Goal: Task Accomplishment & Management: Manage account settings

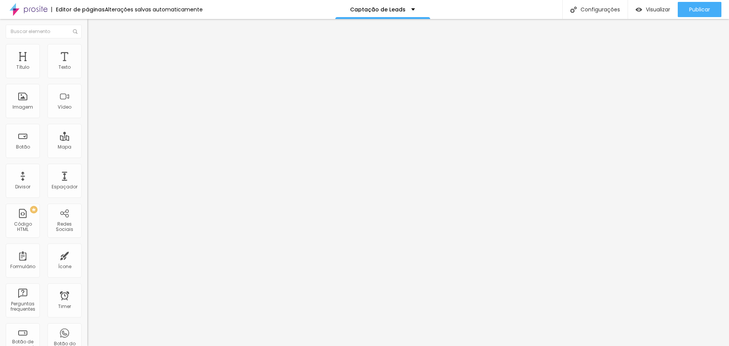
click at [99, 79] on div "Conectar" at bounding box center [112, 75] width 27 height 6
click at [93, 27] on div "Editar Instagram" at bounding box center [120, 28] width 55 height 6
click at [63, 224] on div "Redes Sociais" at bounding box center [64, 226] width 30 height 11
click at [57, 222] on div "Redes Sociais" at bounding box center [64, 226] width 30 height 11
click at [93, 27] on img "button" at bounding box center [96, 28] width 6 height 6
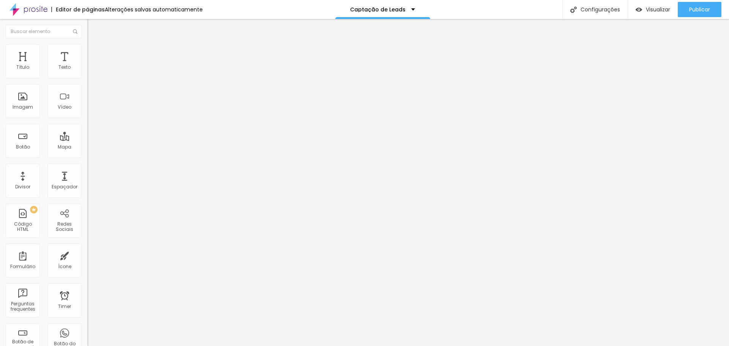
click at [99, 79] on div "Conectar" at bounding box center [112, 75] width 27 height 6
click at [87, 52] on li "Avançado" at bounding box center [130, 56] width 87 height 8
click at [87, 279] on input "text" at bounding box center [132, 283] width 91 height 8
click at [87, 300] on input "text" at bounding box center [132, 304] width 91 height 8
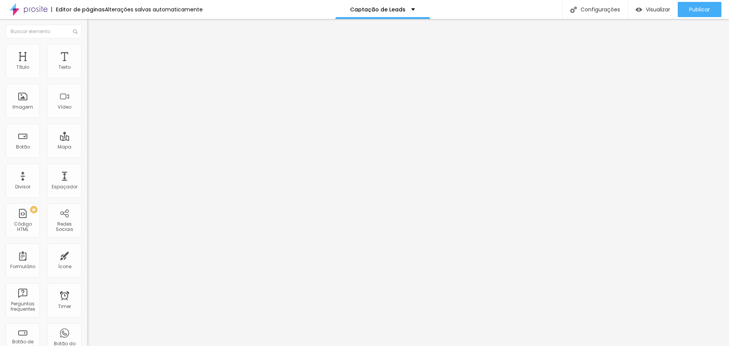
paste input "https://www.instagram.com/estudiodortafamily/"
type input "https://www.instagram.com/estudiodortafamily/"
click at [87, 261] on div "Editar Instagram Conteúdo Estilo Avançado 0 Espaço de cima 0 Espaço de baixo ID…" at bounding box center [130, 182] width 87 height 327
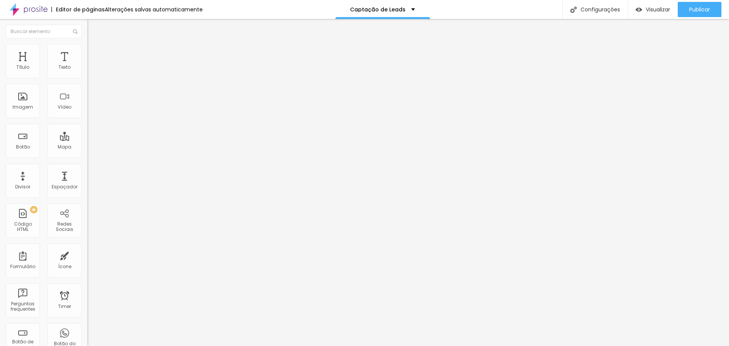
click at [87, 279] on input "text" at bounding box center [132, 283] width 91 height 8
paste input "https://www.instagram.com/estudiodortafamily/"
type input "https://www.instagram.com/estudiodortafamily/"
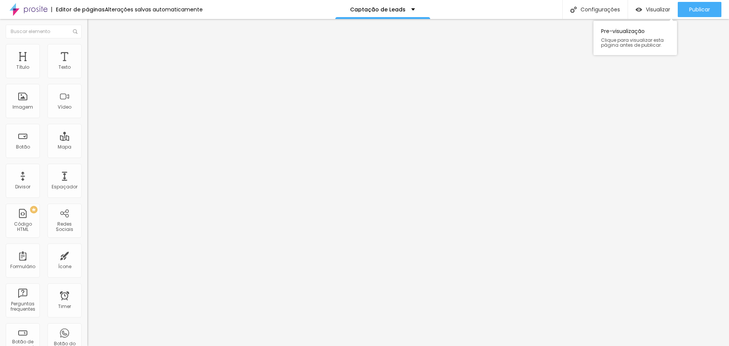
click at [636, 2] on div "Visualizar Pre-visualização Clique para visualizar esta página antes de publica…" at bounding box center [653, 9] width 50 height 19
click at [636, 5] on div "Visualizar" at bounding box center [652, 9] width 35 height 15
click at [87, 69] on span "Encaixotado" at bounding box center [102, 66] width 30 height 6
click at [87, 81] on span "Completo" at bounding box center [98, 77] width 23 height 6
click at [87, 74] on span "Encaixotado" at bounding box center [102, 70] width 30 height 6
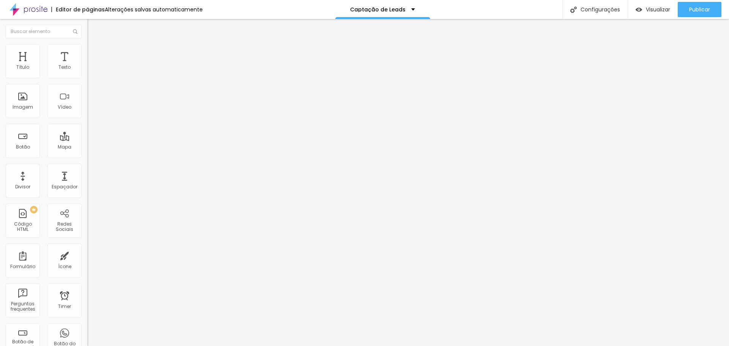
click at [87, 46] on img at bounding box center [90, 47] width 7 height 7
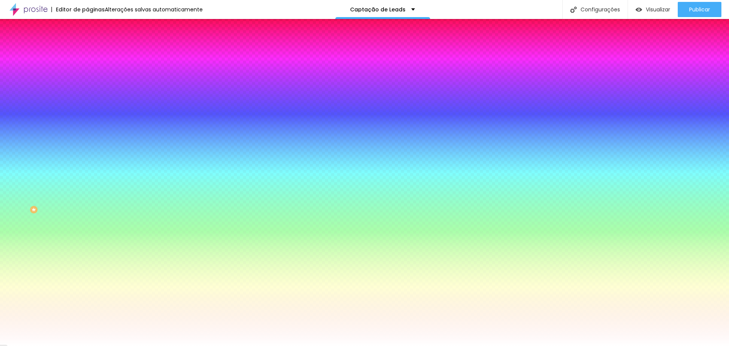
click at [87, 52] on li "Avançado" at bounding box center [130, 56] width 87 height 8
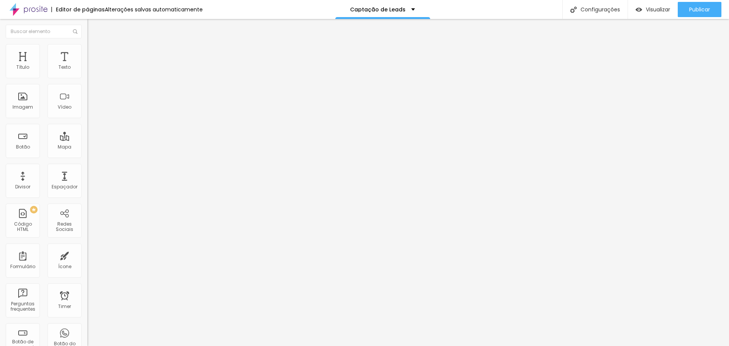
click at [87, 43] on img at bounding box center [90, 39] width 7 height 7
click at [93, 27] on img "button" at bounding box center [96, 28] width 6 height 6
click at [636, 9] on img "button" at bounding box center [638, 9] width 6 height 6
click at [63, 228] on div "Redes Sociais" at bounding box center [64, 226] width 30 height 11
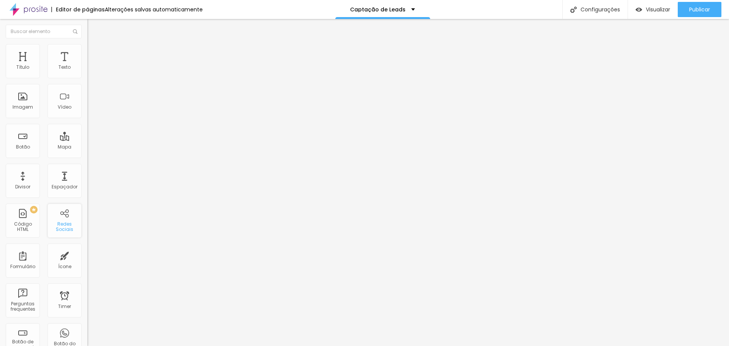
click at [63, 228] on div "Redes Sociais" at bounding box center [64, 226] width 30 height 11
click at [87, 220] on div "Instagram" at bounding box center [130, 222] width 87 height 5
click at [87, 325] on input "https://" at bounding box center [132, 329] width 91 height 8
drag, startPoint x: 52, startPoint y: 138, endPoint x: 0, endPoint y: 132, distance: 52.8
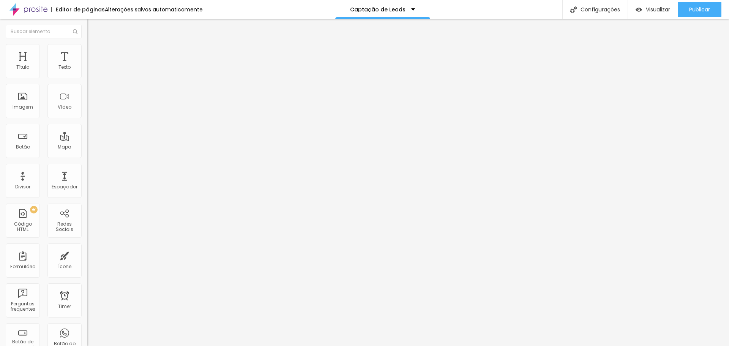
click at [87, 132] on div "TikTok Rede social TikTok Endereço URL Abrir em uma nova aba Instagram Rede soc…" at bounding box center [130, 219] width 87 height 321
paste input "www.instagram.com/estudiodortafamily/"
type input "https://www.instagram.com/estudiodortafamily/"
click at [59, 224] on div "Redes Sociais" at bounding box center [64, 226] width 30 height 11
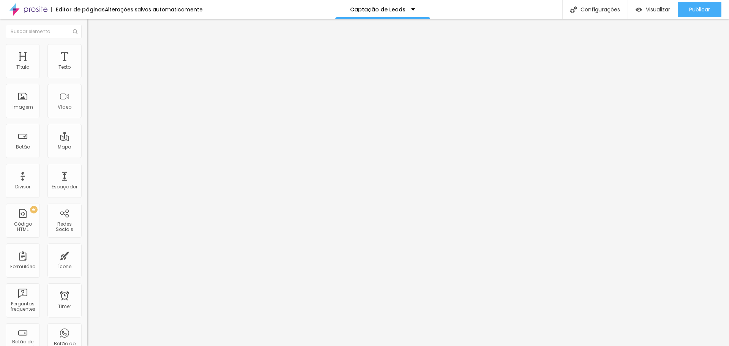
click at [87, 220] on div "Instagram" at bounding box center [130, 222] width 87 height 5
click at [87, 77] on img at bounding box center [89, 79] width 5 height 5
type input "https://www.instagram.com/estudiodortafamily/"
click at [87, 153] on div "Instagram" at bounding box center [130, 155] width 87 height 5
click at [87, 162] on div "Instagram" at bounding box center [130, 207] width 87 height 91
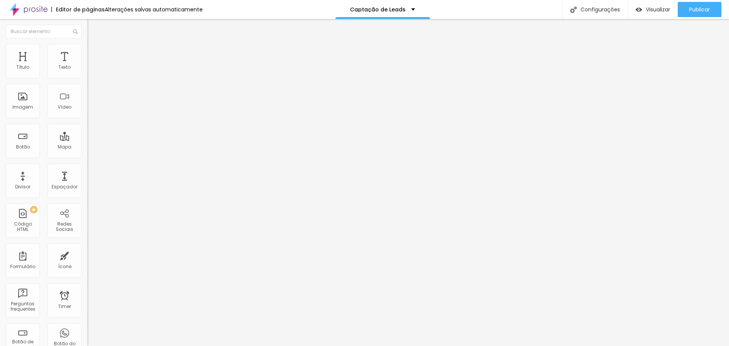
click at [87, 283] on button "+ Adicionar Icone" at bounding box center [110, 287] width 47 height 8
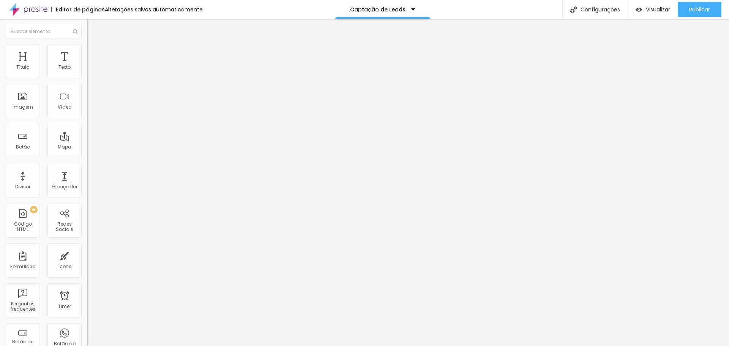
paste input "https://api.whatsapp.com/message/MSB6MYI3OVV6B1"
drag, startPoint x: 40, startPoint y: 138, endPoint x: 0, endPoint y: 134, distance: 40.1
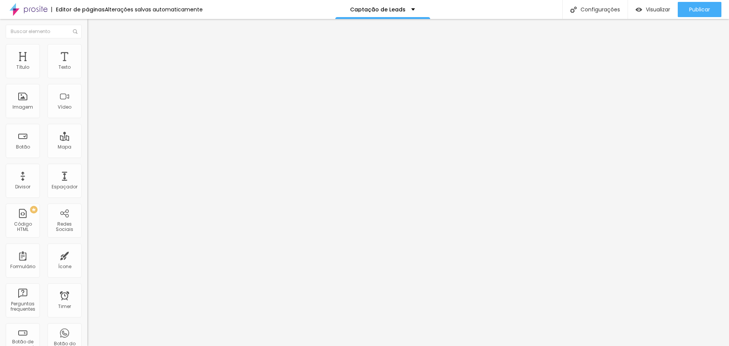
click at [87, 134] on div "Instagram Rede social Instagram Endereço URL https://www.instagram.com/estudiod…" at bounding box center [130, 301] width 87 height 485
type input "https://api.whatsapp.com/message/MSB6MYI3OVV6B1"
click at [638, 11] on img "button" at bounding box center [638, 9] width 6 height 6
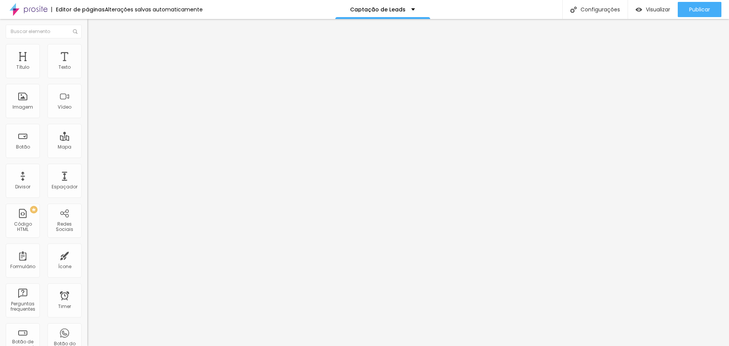
click at [87, 153] on div "Facebook" at bounding box center [130, 155] width 87 height 5
click at [87, 158] on img at bounding box center [89, 160] width 5 height 5
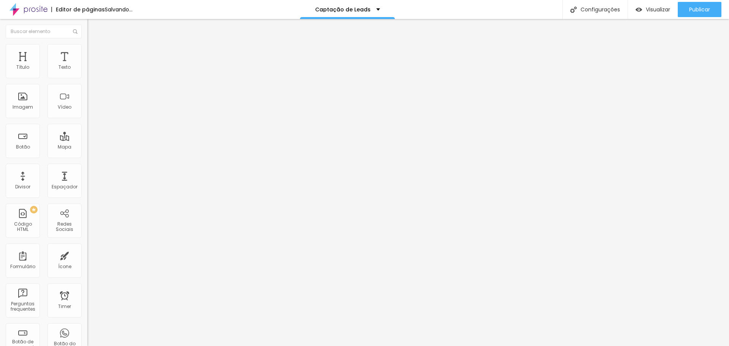
click at [87, 158] on img at bounding box center [89, 160] width 5 height 5
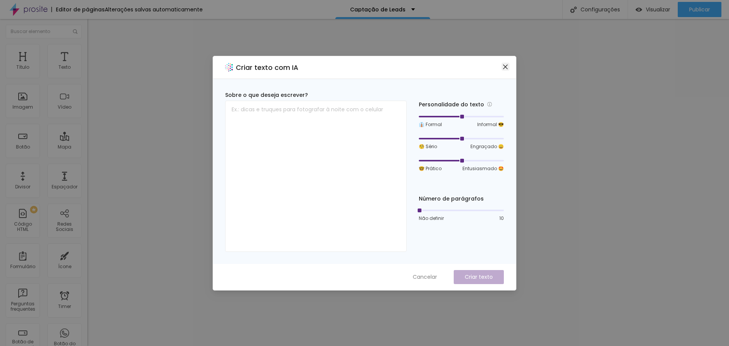
click at [507, 64] on icon "close" at bounding box center [505, 67] width 6 height 6
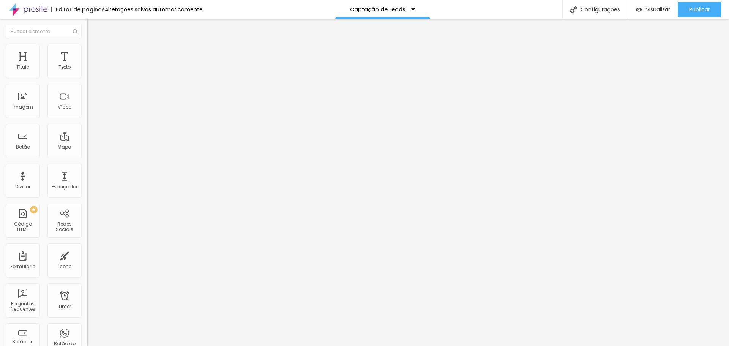
click at [92, 74] on div "Contatos" at bounding box center [130, 70] width 77 height 7
click at [24, 345] on div "Contatos" at bounding box center [38, 351] width 72 height 5
click at [87, 77] on div "Contatos" at bounding box center [130, 70] width 87 height 13
click at [87, 76] on span at bounding box center [89, 79] width 5 height 6
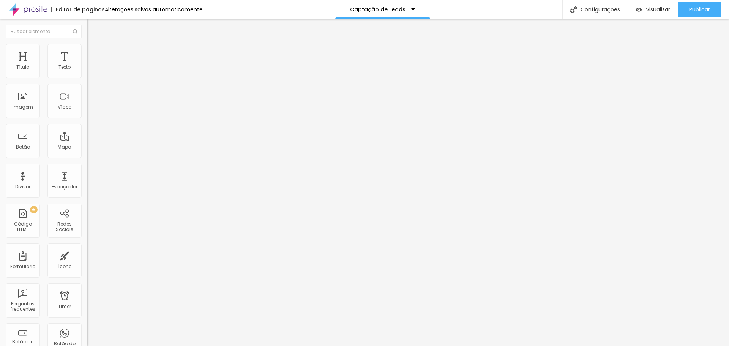
click at [87, 109] on div "Editar Formulário Conteúdo Estilo Avançado Formulário Contatos" at bounding box center [130, 182] width 87 height 327
click at [87, 48] on img at bounding box center [90, 47] width 7 height 7
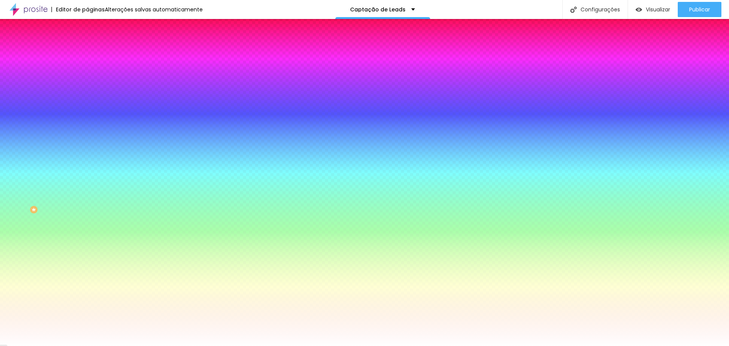
click at [87, 52] on img at bounding box center [90, 55] width 7 height 7
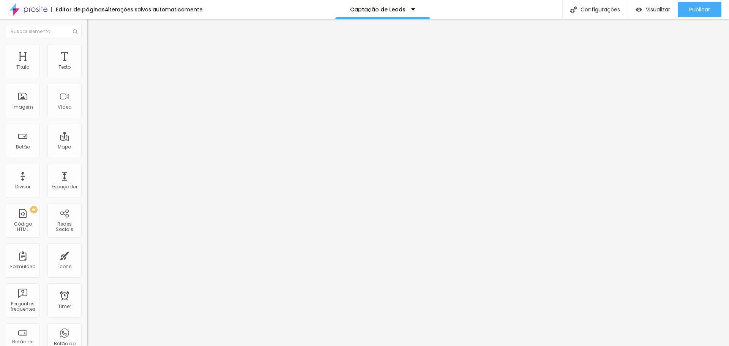
click at [87, 43] on img at bounding box center [90, 39] width 7 height 7
click at [87, 24] on button "Editar Formulário" at bounding box center [130, 27] width 87 height 17
click at [87, 69] on span "Encaixotado" at bounding box center [102, 66] width 30 height 6
click at [87, 81] on span "Completo" at bounding box center [98, 77] width 23 height 6
click at [635, 8] on img "button" at bounding box center [638, 9] width 6 height 6
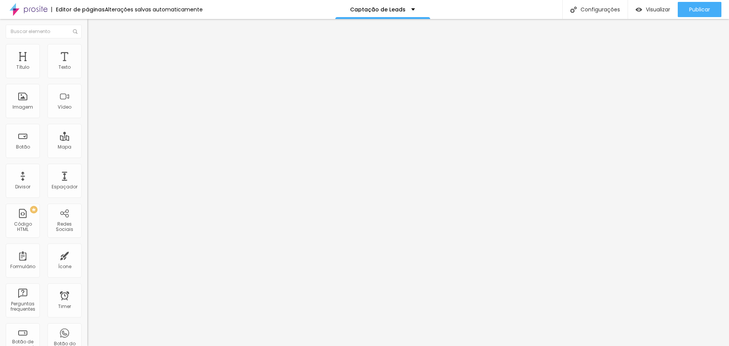
click at [87, 74] on span "Encaixotado" at bounding box center [102, 70] width 30 height 6
click at [654, 10] on span "Visualizar" at bounding box center [657, 9] width 24 height 6
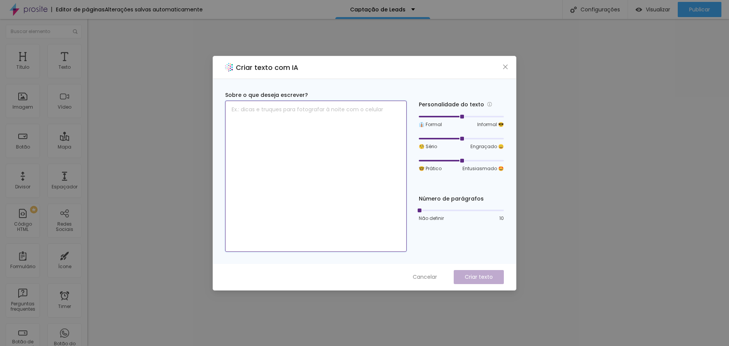
click at [277, 113] on textarea at bounding box center [315, 176] width 181 height 151
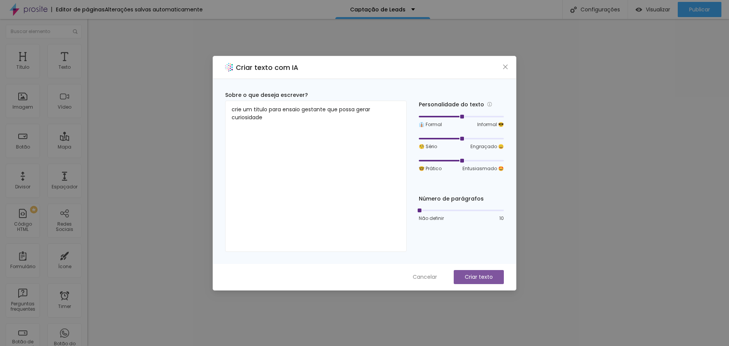
click at [483, 279] on p "Criar texto" at bounding box center [478, 277] width 28 height 8
click at [470, 277] on p "Criar texto" at bounding box center [478, 277] width 28 height 8
click at [271, 119] on textarea "crie um titulo para ensaio gestante que possa gerar curiosidade" at bounding box center [315, 176] width 181 height 151
click at [479, 275] on p "Criar texto" at bounding box center [478, 277] width 28 height 8
click at [315, 131] on textarea "crie um titulo para ensaio gestante que possa gerar curiosidade" at bounding box center [315, 176] width 181 height 151
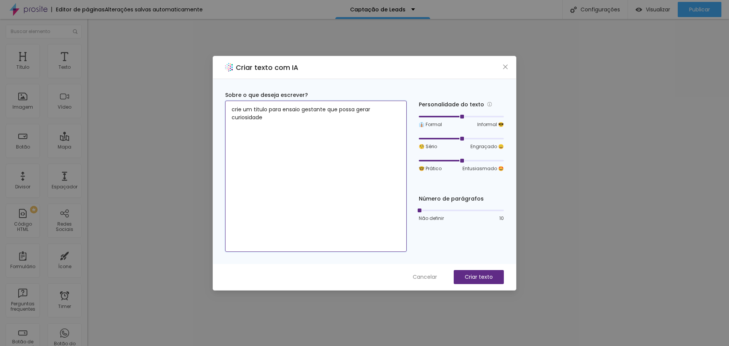
click at [434, 117] on div at bounding box center [440, 117] width 42 height 2
click at [463, 115] on div at bounding box center [461, 116] width 85 height 5
click at [475, 117] on div at bounding box center [461, 116] width 85 height 5
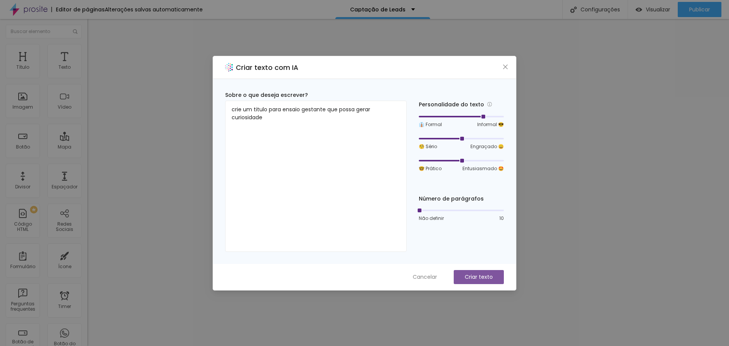
click at [471, 273] on p "Criar texto" at bounding box center [478, 277] width 28 height 8
click at [277, 135] on textarea "crie um titulo para ensaio gestante que possa gerar curiosidade" at bounding box center [315, 176] width 181 height 151
drag, startPoint x: 252, startPoint y: 108, endPoint x: 207, endPoint y: 106, distance: 45.2
click at [207, 106] on div "Criar texto com IA Sobre o que deseja escrever? crie um titulo para ensaio gest…" at bounding box center [364, 173] width 729 height 346
type textarea "titulo para ensaio gestante que possa gerar curiosidade"
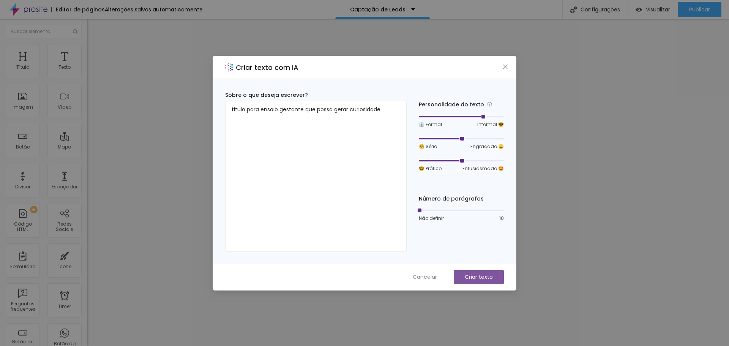
click at [473, 276] on p "Criar texto" at bounding box center [478, 277] width 28 height 8
click at [475, 275] on p "Criar texto" at bounding box center [478, 277] width 28 height 8
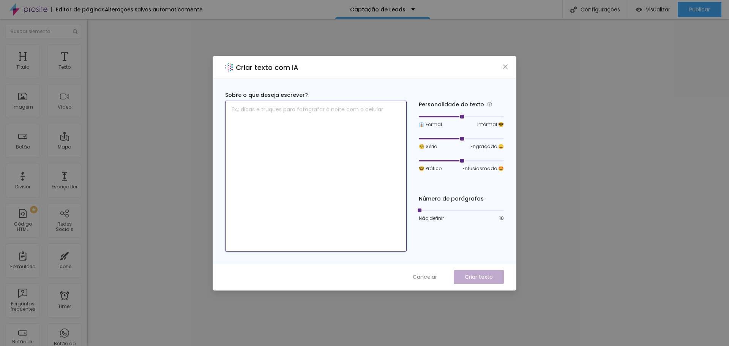
click at [263, 111] on textarea at bounding box center [315, 176] width 181 height 151
type textarea "crie um titulo para ensaio gestante de forma persuasiva"
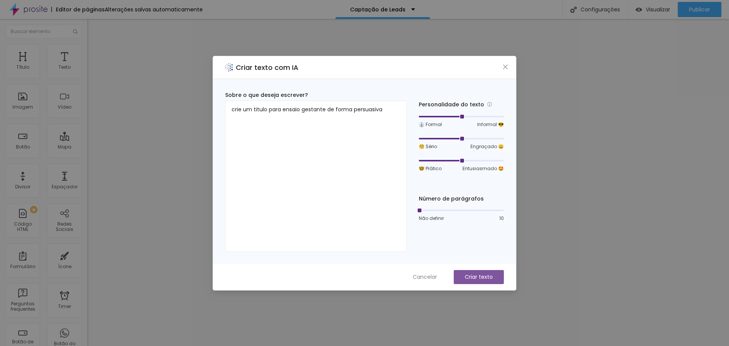
click at [479, 276] on p "Criar texto" at bounding box center [478, 277] width 28 height 8
click at [453, 211] on div at bounding box center [461, 210] width 85 height 5
drag, startPoint x: 453, startPoint y: 211, endPoint x: 508, endPoint y: 226, distance: 57.4
click at [518, 211] on div "Criar texto com IA Sobre o que deseja escrever? crie um titulo para ensaio gest…" at bounding box center [364, 173] width 729 height 346
click at [475, 277] on p "Criar texto" at bounding box center [478, 277] width 28 height 8
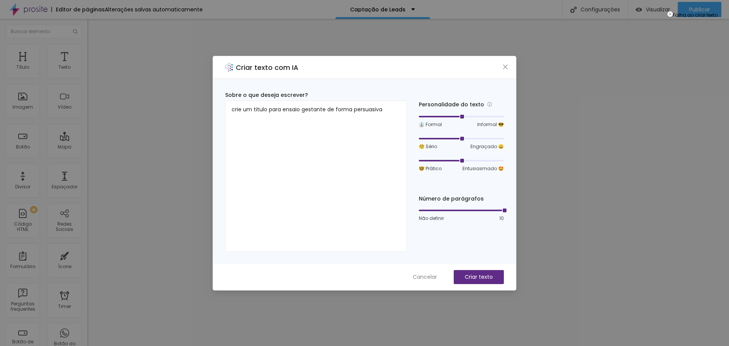
click at [454, 211] on div at bounding box center [461, 210] width 85 height 5
click at [441, 212] on div at bounding box center [461, 210] width 85 height 5
click at [437, 163] on div "🤓 Prático Entusiasmado 🤩" at bounding box center [461, 164] width 85 height 14
click at [434, 160] on div at bounding box center [440, 161] width 42 height 2
click at [435, 139] on div at bounding box center [440, 139] width 42 height 2
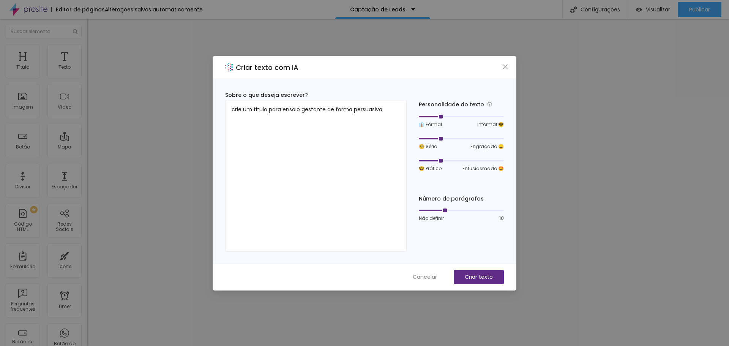
click at [442, 116] on div at bounding box center [461, 116] width 85 height 5
click at [475, 275] on p "Criar texto" at bounding box center [478, 277] width 28 height 8
click at [508, 66] on span "Close" at bounding box center [505, 67] width 8 height 6
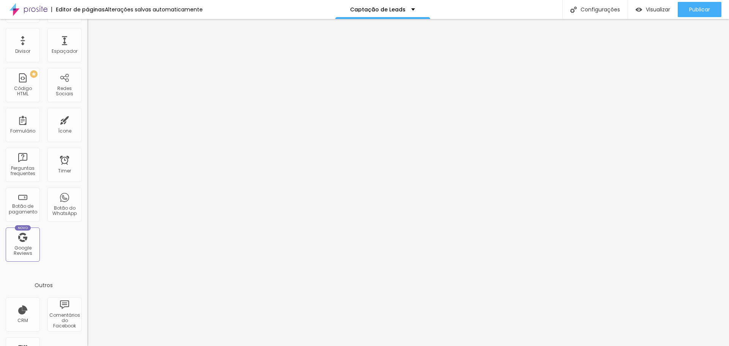
scroll to position [152, 0]
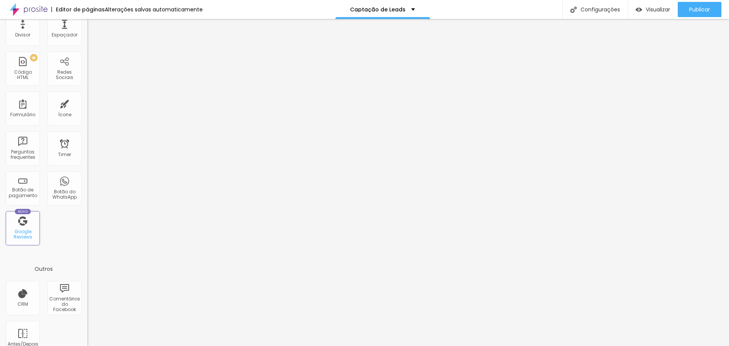
click at [22, 229] on div "Google Reviews" at bounding box center [23, 234] width 30 height 11
click at [23, 235] on div "Google Reviews" at bounding box center [23, 234] width 30 height 11
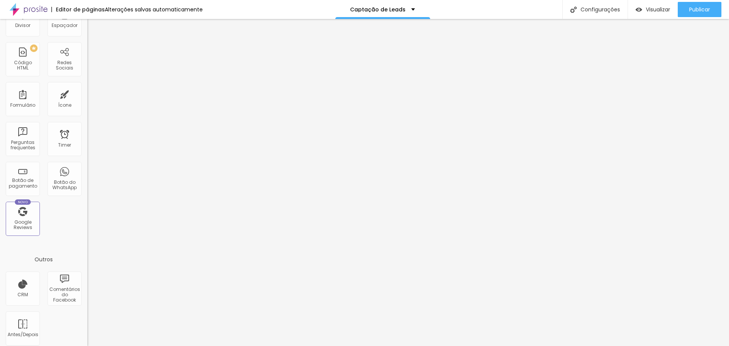
scroll to position [167, 0]
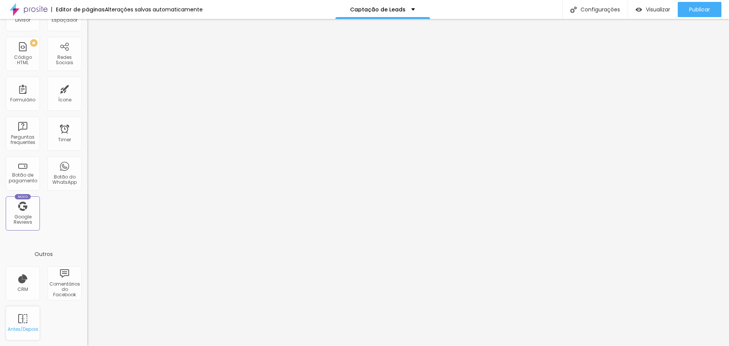
click at [25, 321] on div "Antes/Depois" at bounding box center [23, 323] width 34 height 34
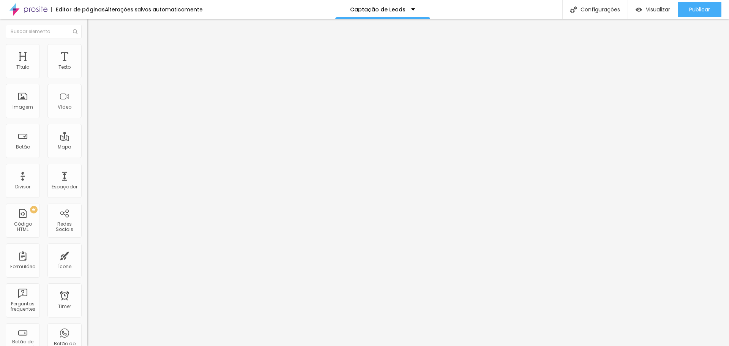
click at [87, 69] on div "Adicionar imagem" at bounding box center [130, 66] width 87 height 5
click at [87, 68] on img at bounding box center [89, 66] width 5 height 5
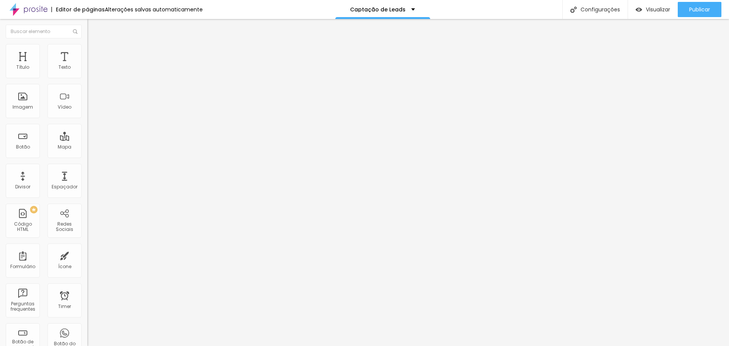
click at [87, 101] on span "Adicionar imagem" at bounding box center [111, 98] width 49 height 6
click at [87, 49] on img at bounding box center [90, 47] width 7 height 7
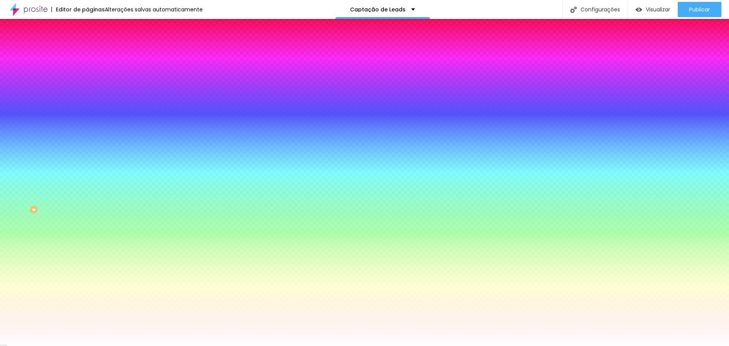
click at [87, 52] on li "Avançado" at bounding box center [130, 56] width 87 height 8
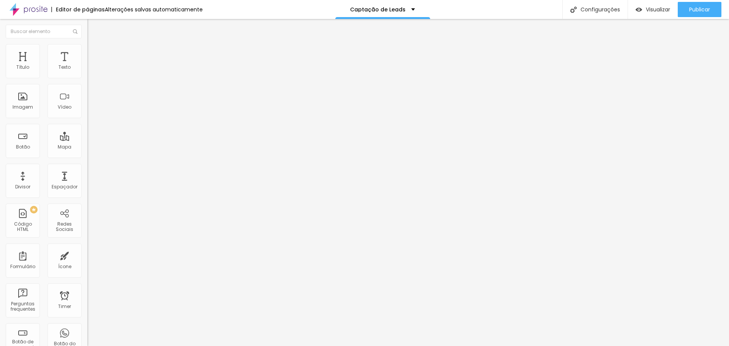
click at [87, 44] on li "Conteúdo" at bounding box center [130, 40] width 87 height 8
type input "38"
click at [87, 222] on input "range" at bounding box center [111, 219] width 49 height 6
type input "49"
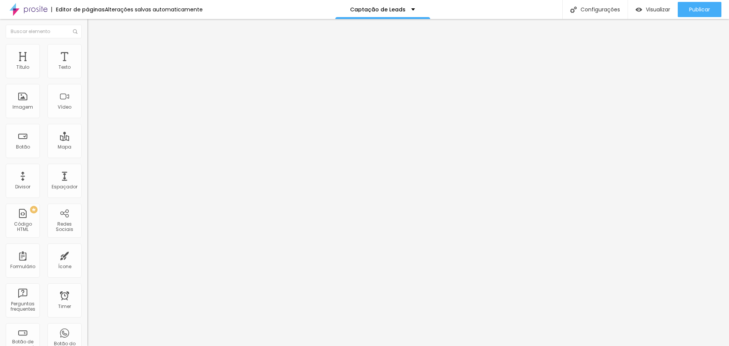
type input "49"
click at [87, 222] on input "range" at bounding box center [111, 219] width 49 height 6
type input "52"
type input "51"
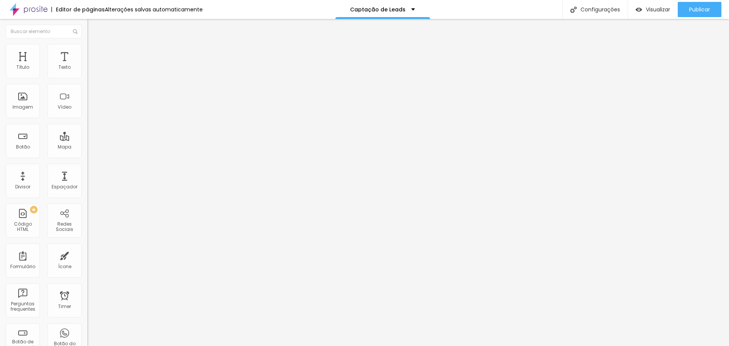
type input "51"
type input "50"
click at [87, 222] on input "range" at bounding box center [111, 219] width 49 height 6
click at [93, 29] on img "button" at bounding box center [96, 28] width 6 height 6
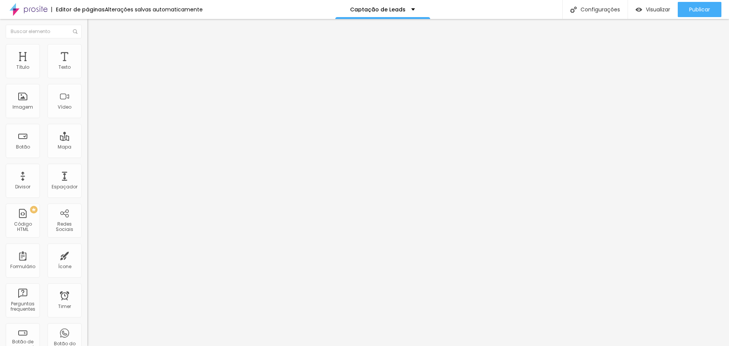
click at [87, 49] on img at bounding box center [90, 47] width 7 height 7
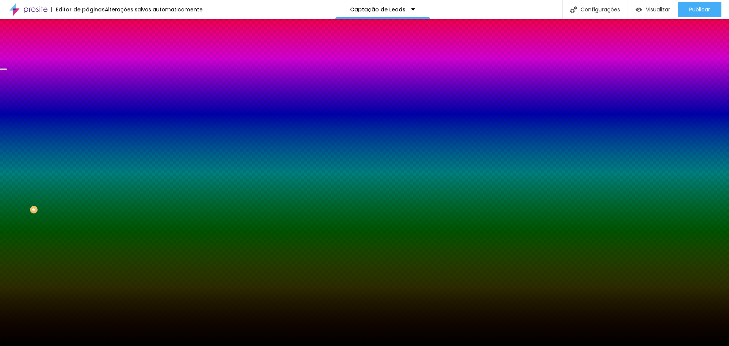
click at [87, 70] on span "Trocar imagem" at bounding box center [107, 66] width 41 height 6
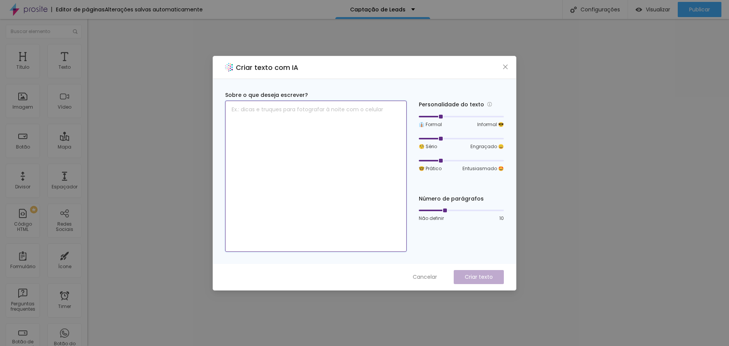
click at [307, 118] on textarea at bounding box center [315, 176] width 181 height 151
type textarea "titulo de parto"
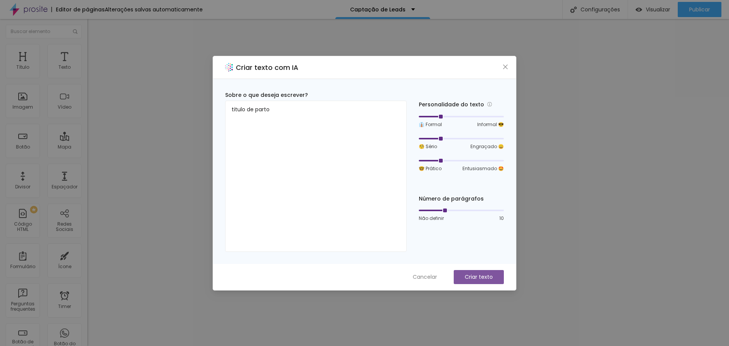
click at [460, 277] on button "Criar texto" at bounding box center [478, 277] width 50 height 14
drag, startPoint x: 574, startPoint y: 146, endPoint x: 574, endPoint y: 138, distance: 7.2
click at [575, 146] on div "Criar texto com IA Sobre o que deseja escrever? titulo de parto Personalidade d…" at bounding box center [364, 173] width 729 height 346
click at [504, 62] on div "Criar texto com IA" at bounding box center [364, 67] width 303 height 23
click at [505, 68] on icon "close" at bounding box center [505, 67] width 6 height 6
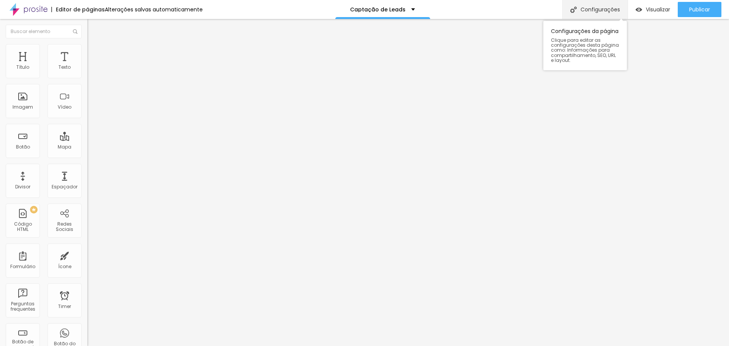
click at [575, 6] on div "Configurações" at bounding box center [594, 9] width 65 height 19
drag, startPoint x: 362, startPoint y: 215, endPoint x: 444, endPoint y: 214, distance: 82.0
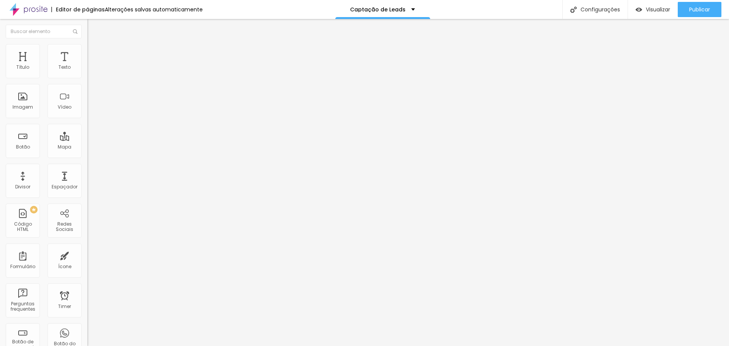
type input "Estudio Dorta | Fotografia Famílias em SP - São Paulo"
drag, startPoint x: 476, startPoint y: 268, endPoint x: 285, endPoint y: 250, distance: 191.7
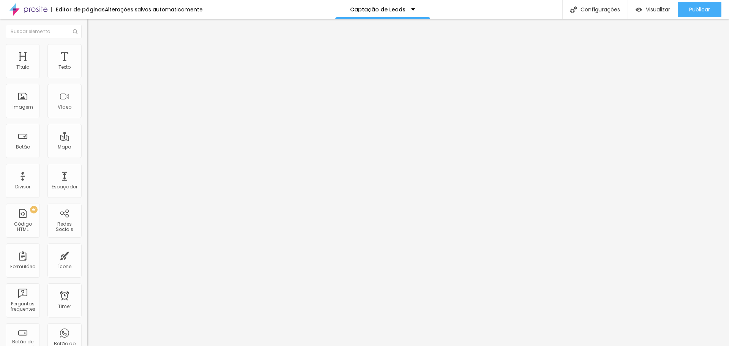
drag, startPoint x: 319, startPoint y: 259, endPoint x: 323, endPoint y: 259, distance: 4.2
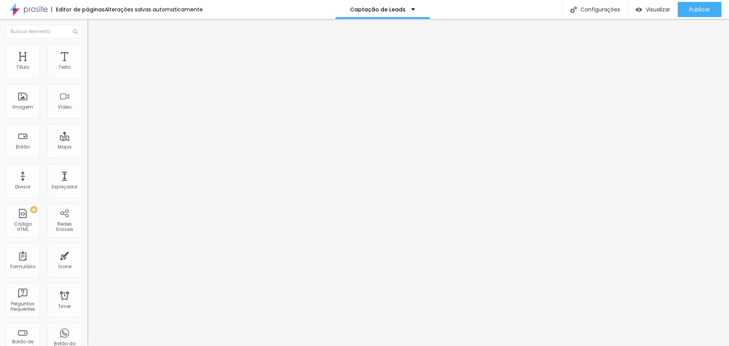
scroll to position [8, 0]
type textarea "Nós somos um empresa especializada em fotografia de família e casamento intimis…"
drag, startPoint x: 388, startPoint y: 214, endPoint x: 394, endPoint y: 213, distance: 6.1
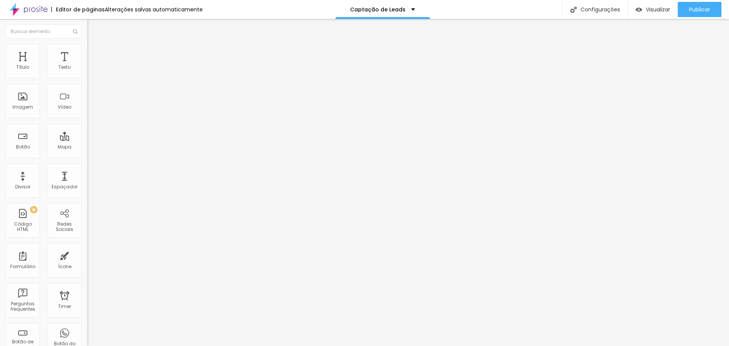
type input "Estudio Dorta | Fotografia Famílias e Mini Wedding em SP - São Paulo"
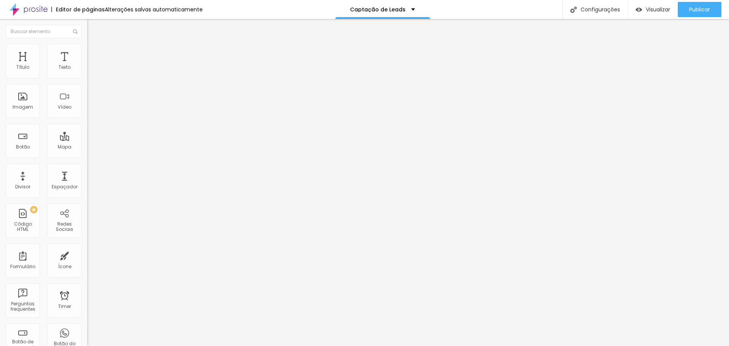
scroll to position [38, 0]
drag, startPoint x: 449, startPoint y: 210, endPoint x: 323, endPoint y: 223, distance: 127.0
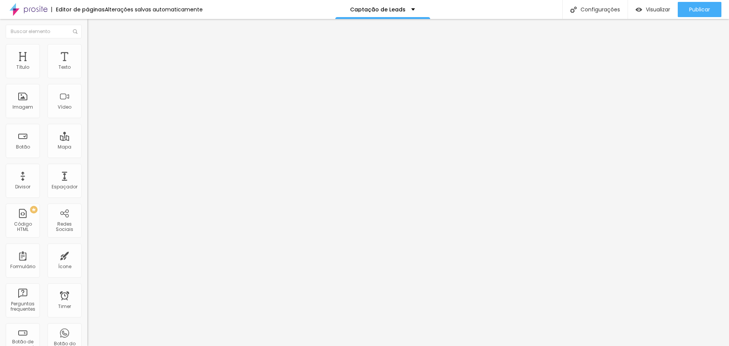
type textarea "Nós somos uma empresa especializada em fotografia de famílias e mini wedding, t…"
drag, startPoint x: 364, startPoint y: 158, endPoint x: 378, endPoint y: 161, distance: 13.8
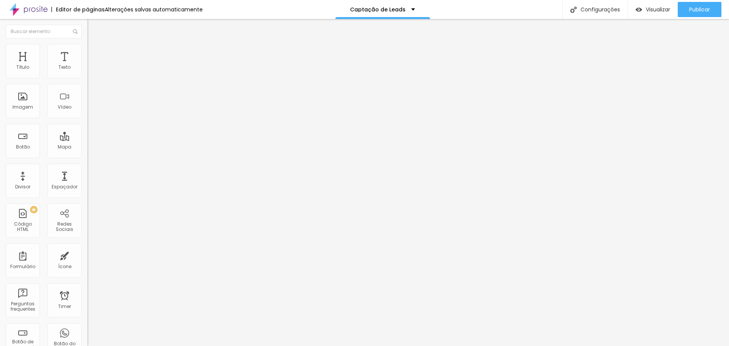
scroll to position [0, 44]
drag, startPoint x: 460, startPoint y: 158, endPoint x: 443, endPoint y: 159, distance: 16.7
type input "Estudio Dorta | Fotografia de famílias e casamentos Intimistas em SP - São Paulo"
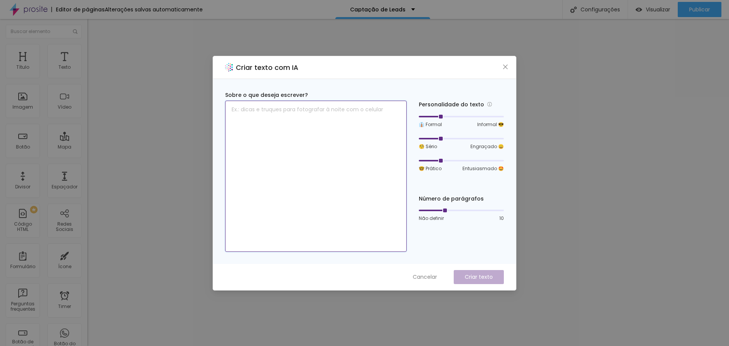
click at [299, 113] on textarea at bounding box center [315, 176] width 181 height 151
type textarea "parto dicas"
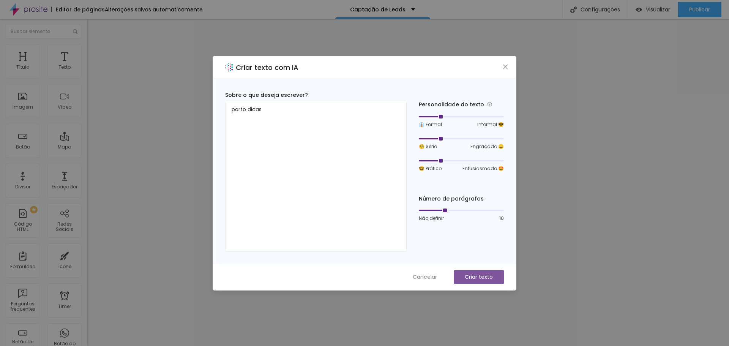
click at [482, 276] on p "Criar texto" at bounding box center [478, 277] width 28 height 8
click at [506, 63] on div "Criar texto com IA Sobre o que deseja escrever? parto dicas Personalidade do te…" at bounding box center [364, 173] width 304 height 234
click at [508, 69] on span "Close" at bounding box center [505, 67] width 8 height 6
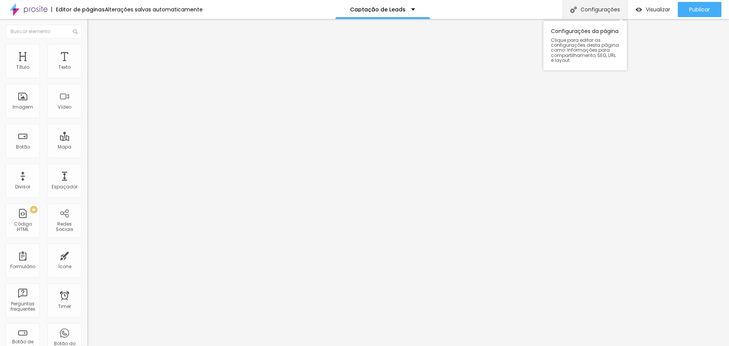
click at [590, 5] on div "Configurações" at bounding box center [594, 9] width 65 height 19
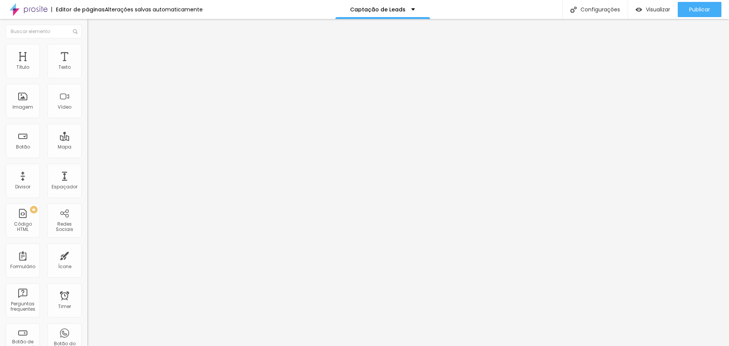
type input "Estudio Dorta | Fotografia de Família e Mini Wedding em SP - São Paulo"
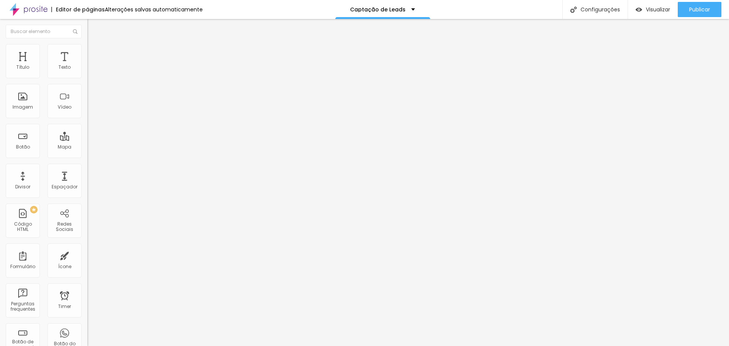
click at [20, 104] on div "Imagem" at bounding box center [23, 106] width 20 height 5
click at [87, 65] on span "Trocar imagem" at bounding box center [107, 62] width 41 height 6
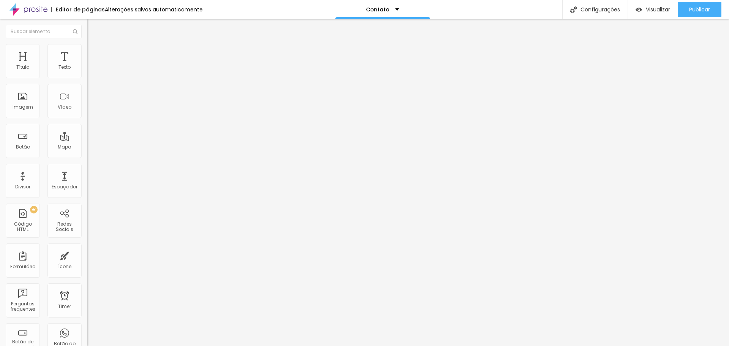
click at [695, 8] on span "Publicar" at bounding box center [699, 9] width 21 height 6
drag, startPoint x: 62, startPoint y: 85, endPoint x: 0, endPoint y: 83, distance: 61.9
click at [87, 83] on div "Endereço Alboom [GEOGRAPHIC_DATA] Alinhamento 17 Zoom" at bounding box center [130, 135] width 87 height 152
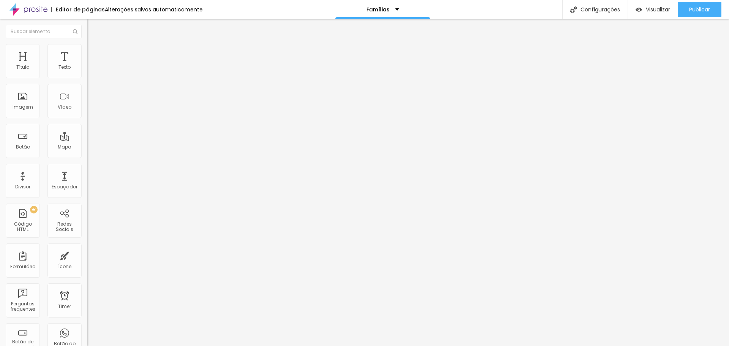
type input "alameda dos tupiniquins"
click at [87, 154] on div "Editar Mapa Conteúdo Estilo Avançado Endereço alameda dos tupiniquins Alinhamen…" at bounding box center [130, 182] width 87 height 327
type input "14"
click at [87, 192] on input "range" at bounding box center [111, 195] width 49 height 6
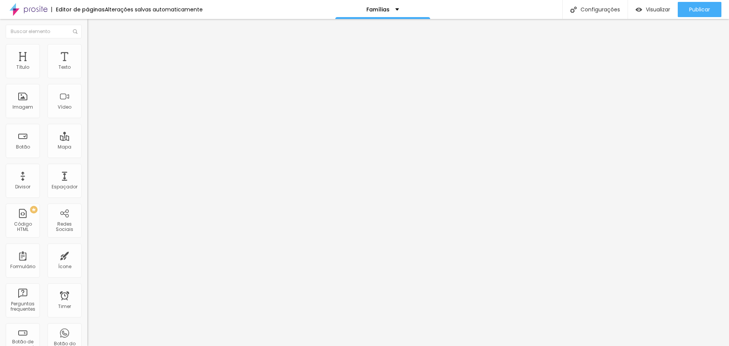
type input "15"
click at [87, 192] on input "range" at bounding box center [111, 195] width 49 height 6
click at [87, 50] on li "Estilo" at bounding box center [130, 48] width 87 height 8
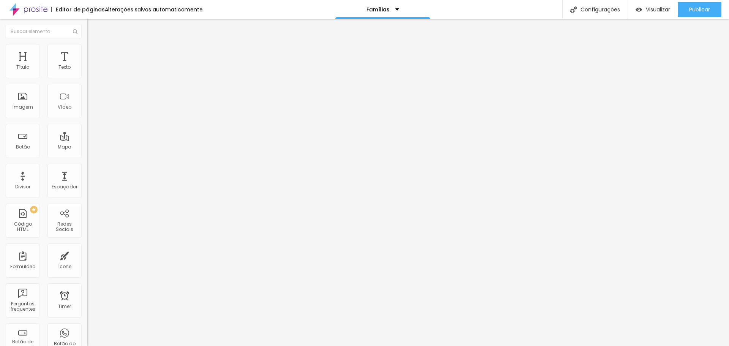
click at [87, 52] on li "Avançado" at bounding box center [130, 56] width 87 height 8
click at [87, 158] on img at bounding box center [89, 160] width 5 height 5
click at [87, 290] on button "+ Adicionar Icone" at bounding box center [110, 294] width 47 height 8
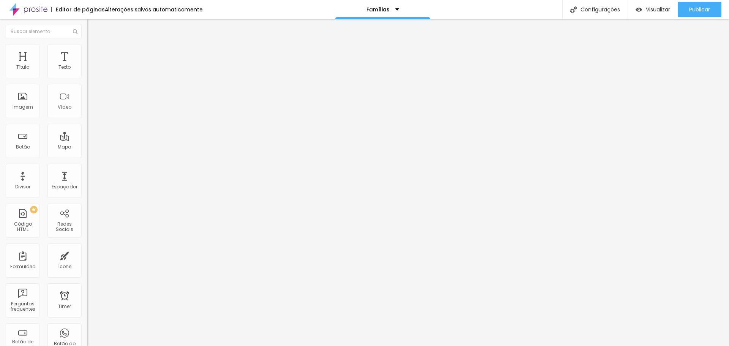
click at [87, 90] on div "Instagram Rede social Instagram Endereço URL https:// Abrir em uma nova aba Fac…" at bounding box center [130, 286] width 87 height 455
click at [87, 290] on button "+ Adicionar Icone" at bounding box center [110, 294] width 47 height 8
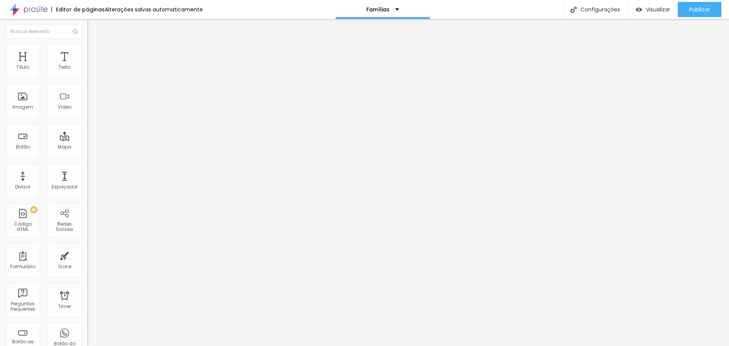
click at [87, 204] on div "Editar Redes Sociais Conteúdo Estilo Avançado Instagram Rede social Instagram E…" at bounding box center [130, 182] width 87 height 327
click at [87, 208] on div "Editar Redes Sociais Conteúdo Estilo Avançado Instagram Rede social Instagram E…" at bounding box center [130, 182] width 87 height 327
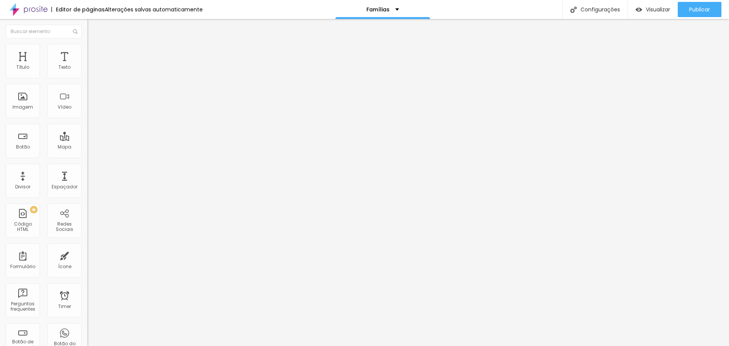
click at [99, 83] on div "Conectar" at bounding box center [112, 75] width 27 height 15
click at [87, 65] on span "Trocar imagem" at bounding box center [107, 62] width 41 height 6
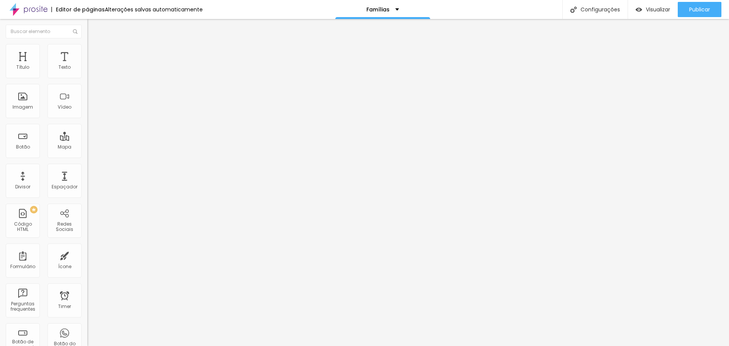
type input "10"
type input "2"
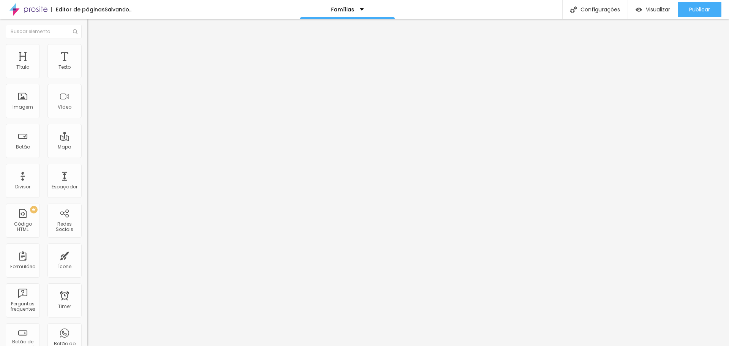
type input "2"
type input "63"
click at [87, 179] on input "range" at bounding box center [111, 182] width 49 height 6
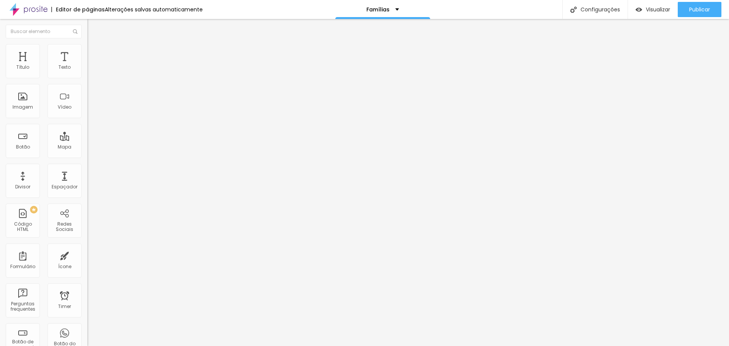
type input "32"
click at [87, 179] on input "range" at bounding box center [111, 182] width 49 height 6
click at [87, 65] on span "Adicionar imagem" at bounding box center [111, 62] width 49 height 6
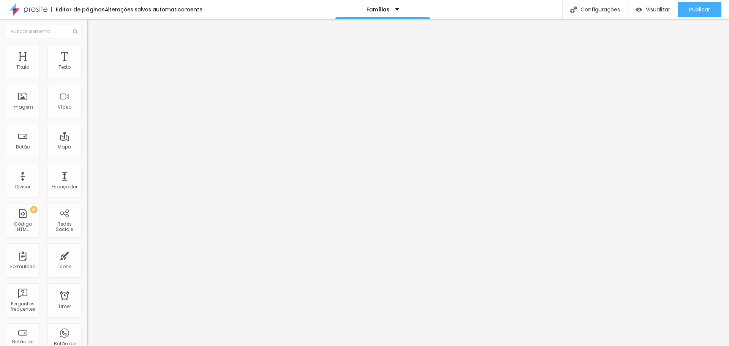
click at [87, 119] on span "Original" at bounding box center [96, 115] width 18 height 6
click at [87, 123] on span "Cinema" at bounding box center [96, 120] width 19 height 6
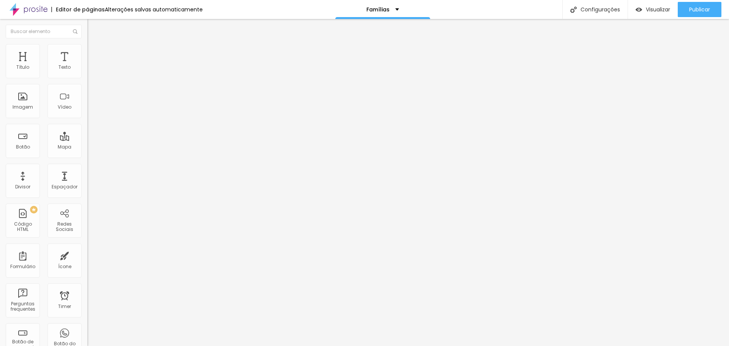
click at [87, 131] on span "Padrão" at bounding box center [95, 127] width 17 height 6
click at [87, 135] on span "Quadrado" at bounding box center [99, 132] width 25 height 6
click at [87, 140] on span "Original" at bounding box center [96, 136] width 18 height 6
click at [27, 102] on div "Imagem" at bounding box center [23, 101] width 34 height 34
click at [87, 65] on span "Adicionar imagem" at bounding box center [111, 62] width 49 height 6
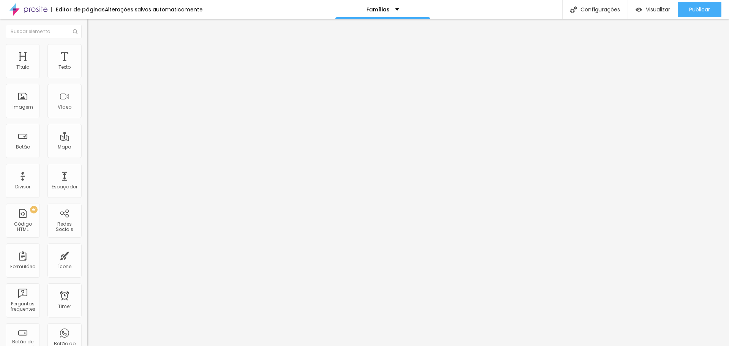
click at [27, 105] on div "Imagem" at bounding box center [23, 106] width 20 height 5
click at [24, 101] on div "Imagem" at bounding box center [23, 101] width 34 height 34
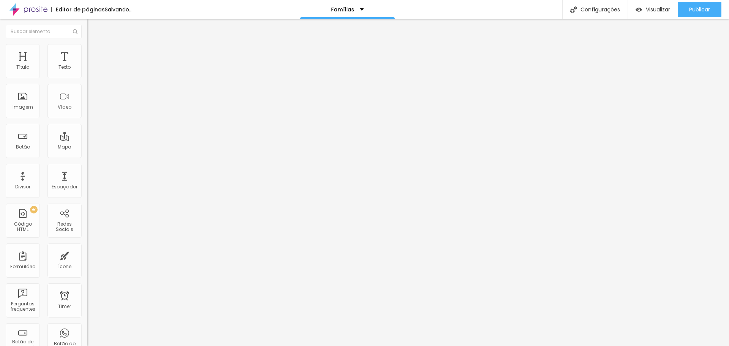
click at [87, 65] on span "Adicionar imagem" at bounding box center [111, 62] width 49 height 6
click at [640, 11] on img "button" at bounding box center [638, 9] width 6 height 6
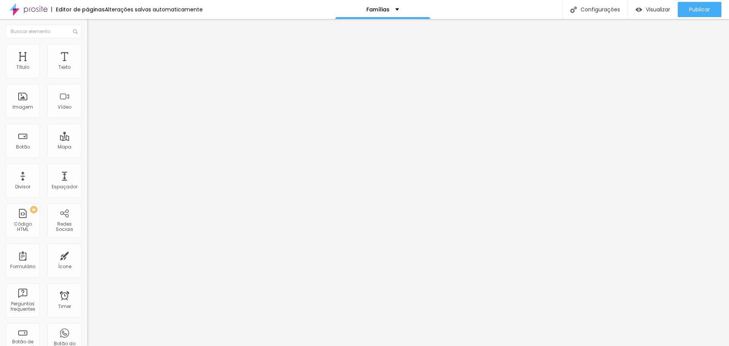
click at [87, 119] on span "Original" at bounding box center [96, 115] width 18 height 6
click at [87, 128] on span "Padrão" at bounding box center [95, 124] width 17 height 6
click at [87, 123] on span "Cinema" at bounding box center [96, 120] width 19 height 6
click at [87, 140] on span "Original" at bounding box center [96, 136] width 18 height 6
click at [647, 12] on span "Visualizar" at bounding box center [657, 9] width 24 height 6
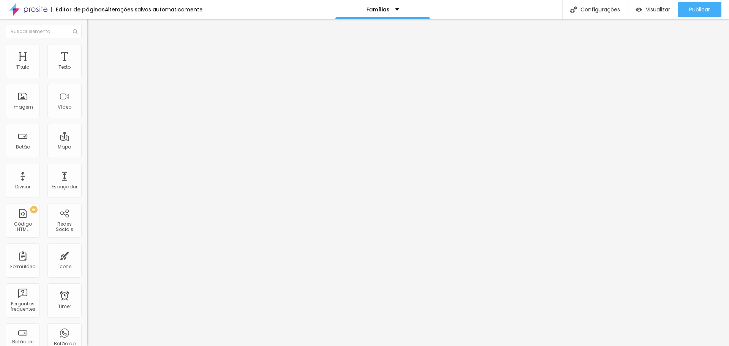
click at [87, 154] on input "https://" at bounding box center [132, 153] width 91 height 8
click at [87, 155] on div "Texto entre em contato Alinhamento Tamanho Normal Pequeno Normal Grande Link UR…" at bounding box center [130, 114] width 87 height 110
paste input "wa.me/message/MSB6MYI3OVV6B1"
type input "https://wa.me/message/MSB6MYI3OVV6B1"
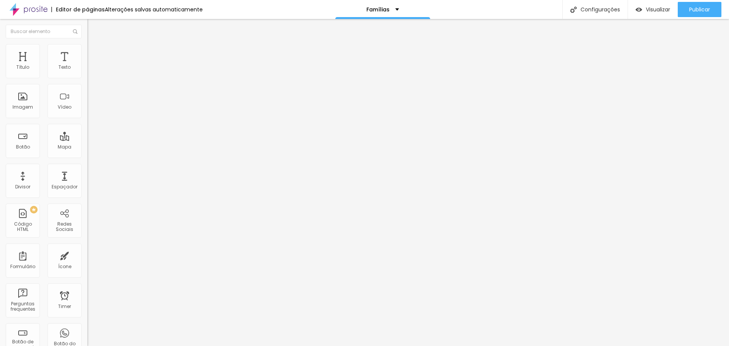
scroll to position [0, 0]
drag, startPoint x: 57, startPoint y: 85, endPoint x: 0, endPoint y: 84, distance: 56.5
click at [87, 84] on div "Texto entre em contato Alinhamento Tamanho Normal Pequeno Normal Grande Link UR…" at bounding box center [130, 114] width 87 height 110
click at [645, 10] on span "Visualizar" at bounding box center [657, 9] width 24 height 6
click at [87, 119] on span "Original" at bounding box center [96, 115] width 18 height 6
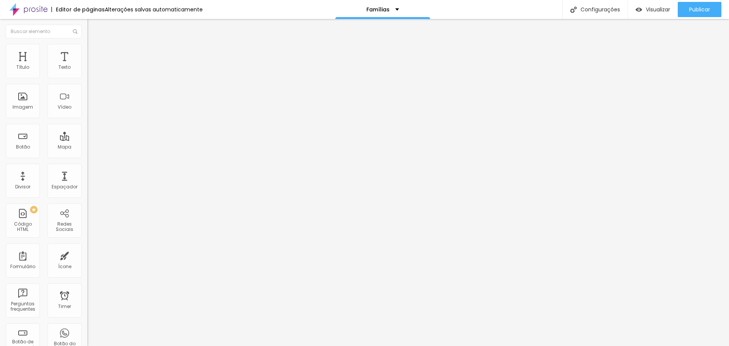
click at [87, 128] on span "Padrão" at bounding box center [95, 124] width 17 height 6
click at [87, 65] on div "Trocar imagem" at bounding box center [130, 61] width 87 height 5
click at [87, 134] on div "Quadrado 1:1" at bounding box center [130, 132] width 87 height 5
click at [87, 140] on span "Original" at bounding box center [96, 136] width 18 height 6
click at [87, 123] on span "Cinema" at bounding box center [96, 120] width 19 height 6
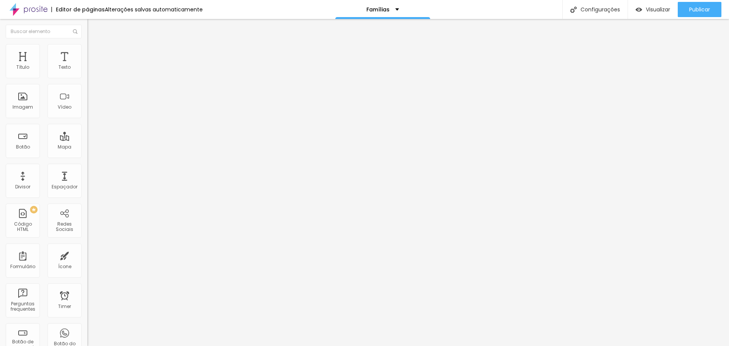
click at [87, 140] on span "Original" at bounding box center [96, 136] width 18 height 6
click at [87, 123] on span "Cinema" at bounding box center [96, 120] width 19 height 6
click at [87, 135] on span "Quadrado" at bounding box center [99, 132] width 25 height 6
click at [87, 140] on span "Original" at bounding box center [96, 136] width 18 height 6
type input "11"
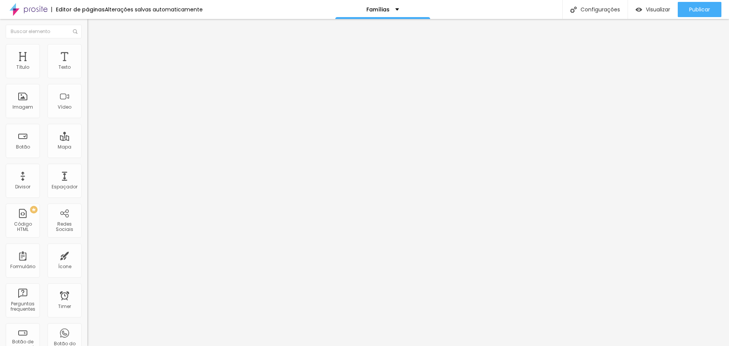
type input "11"
click at [87, 192] on input "range" at bounding box center [111, 195] width 49 height 6
type input "15"
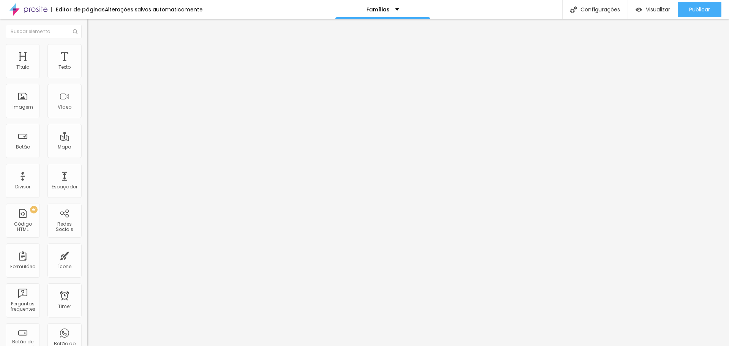
click at [87, 192] on input "range" at bounding box center [111, 195] width 49 height 6
click at [87, 52] on li "Avançado" at bounding box center [130, 56] width 87 height 8
click at [87, 65] on span "Adicionar imagem" at bounding box center [111, 62] width 49 height 6
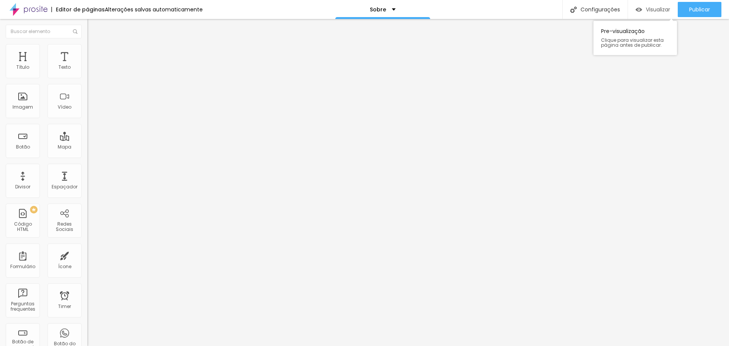
click at [637, 11] on img "button" at bounding box center [638, 9] width 6 height 6
